Goal: Navigation & Orientation: Find specific page/section

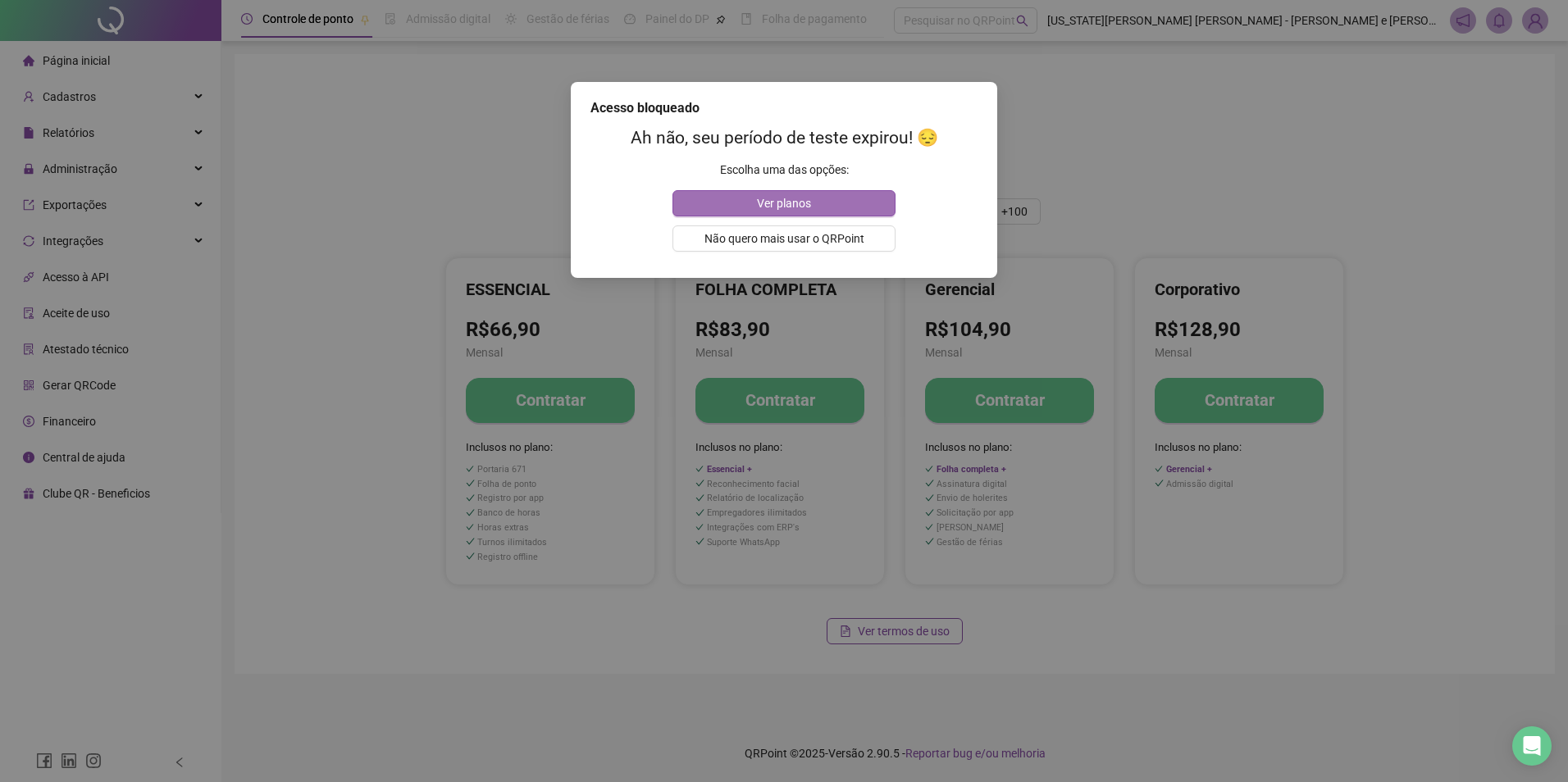
click at [809, 196] on span "Ver planos" at bounding box center [783, 203] width 54 height 18
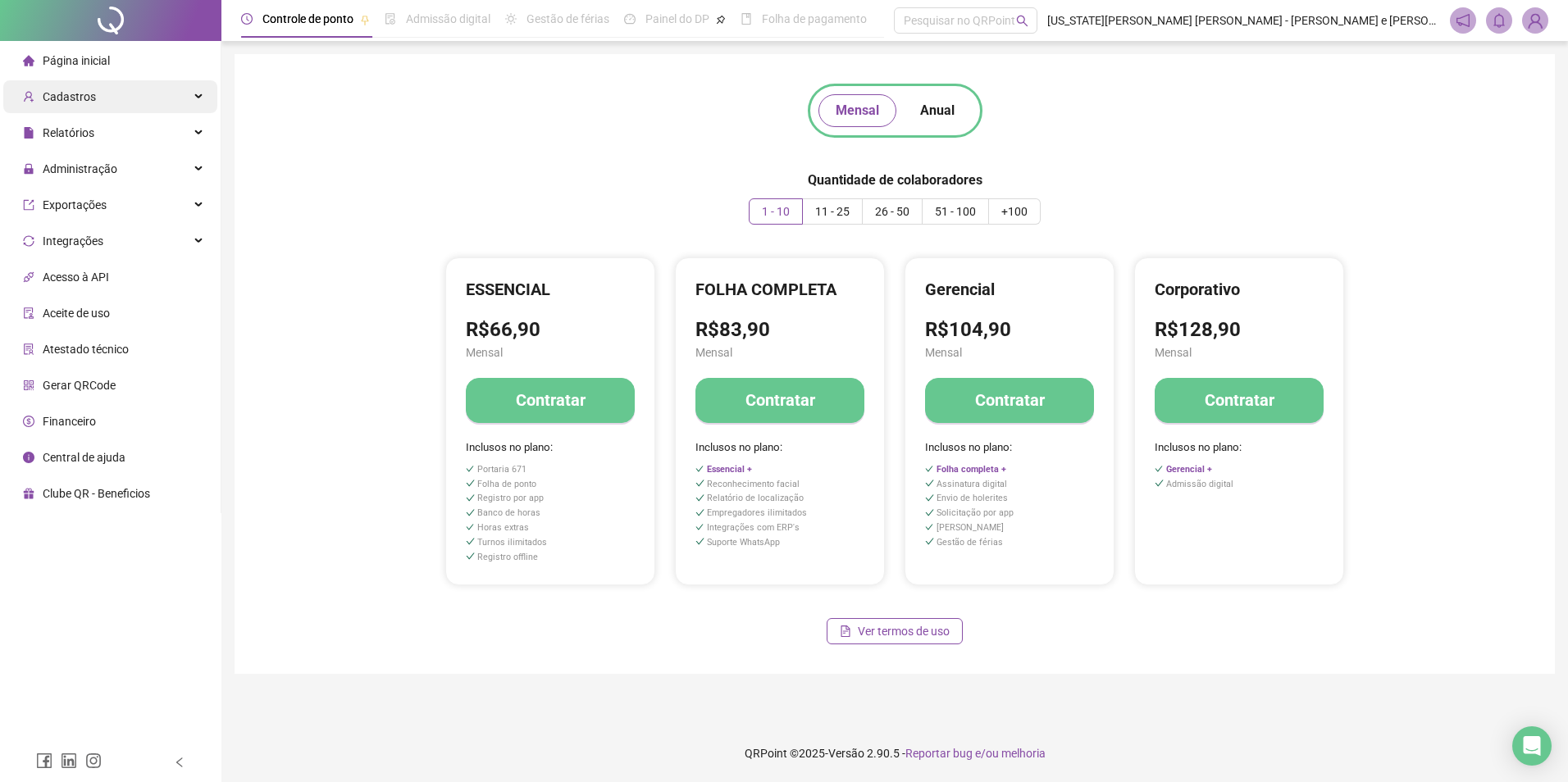
click at [123, 96] on div "Cadastros" at bounding box center [111, 96] width 214 height 33
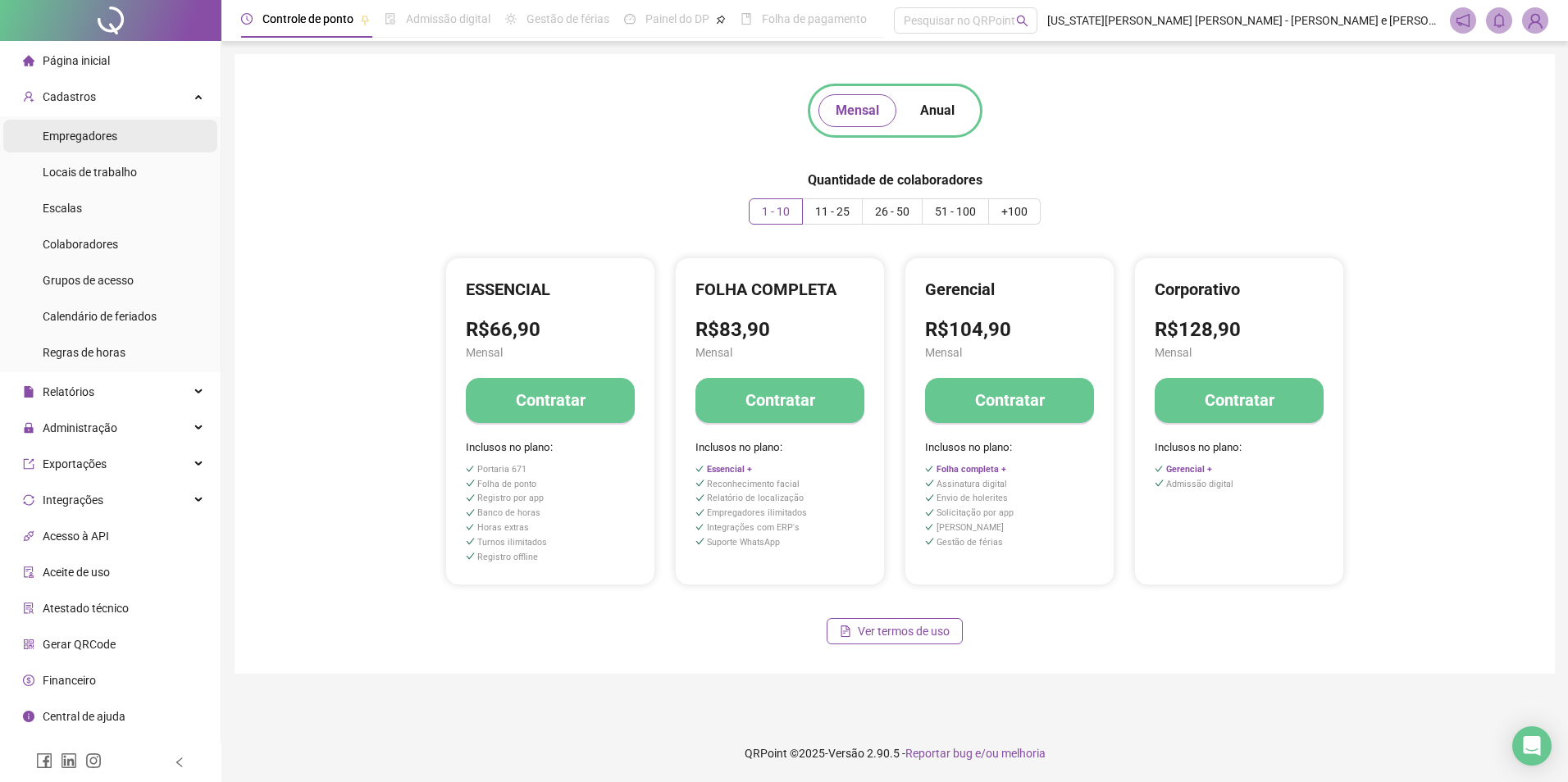
click at [118, 128] on li "Empregadores" at bounding box center [111, 135] width 214 height 33
click at [97, 244] on span "Colaboradores" at bounding box center [80, 244] width 75 height 13
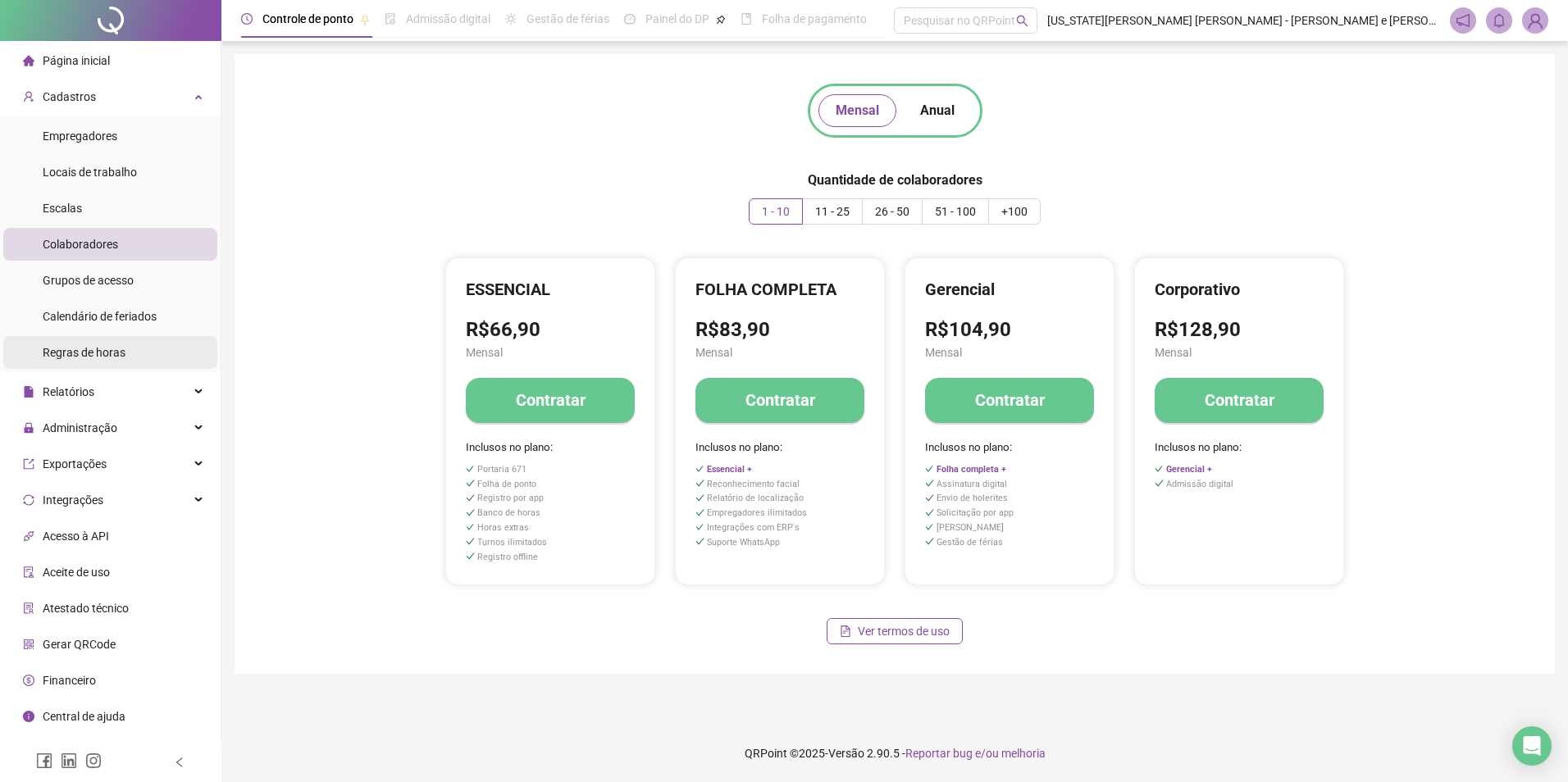
click at [142, 342] on li "Regras de horas" at bounding box center [111, 352] width 214 height 33
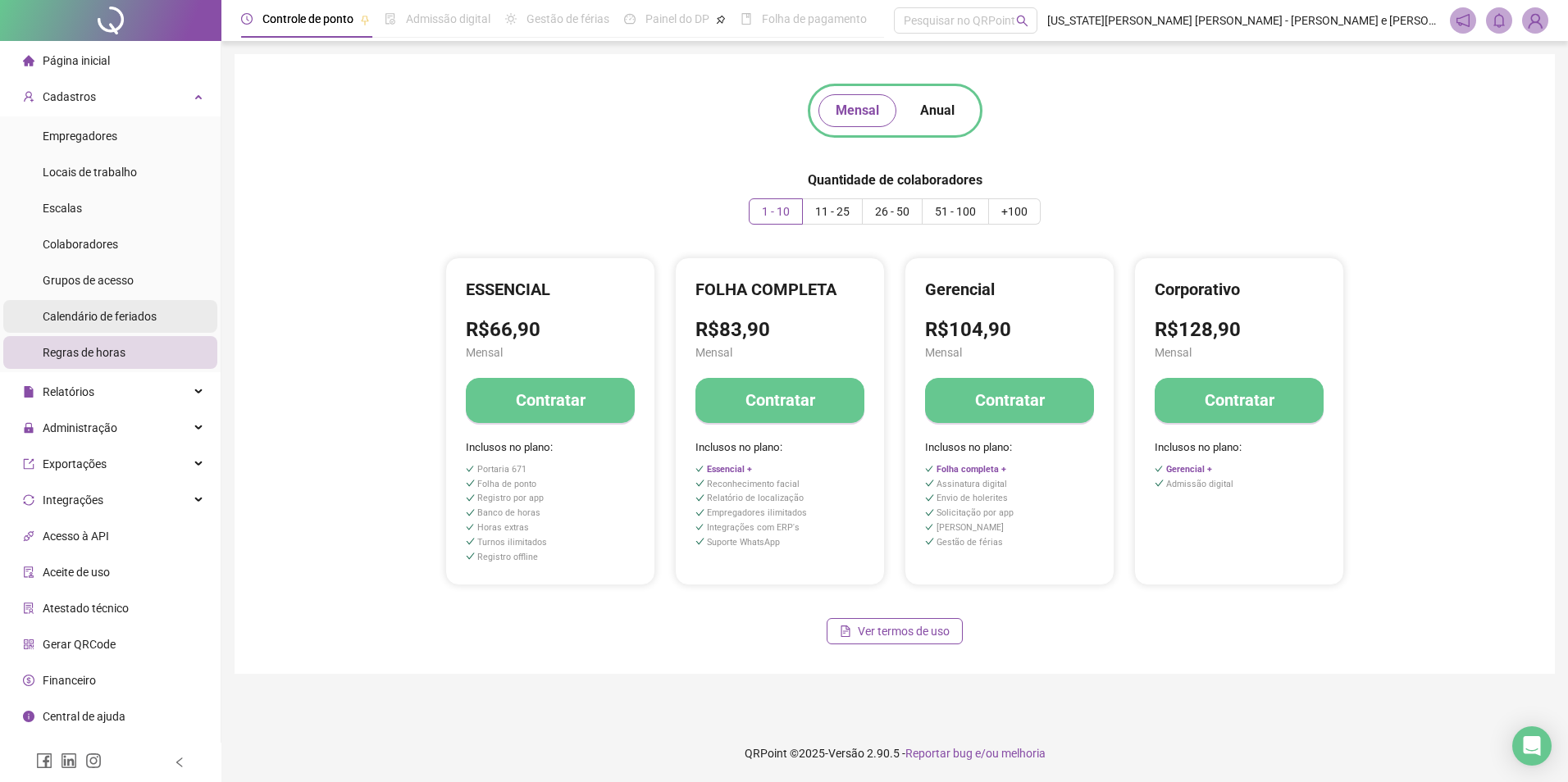
click at [152, 310] on span "Calendário de feriados" at bounding box center [99, 316] width 114 height 13
